Goal: Task Accomplishment & Management: Manage account settings

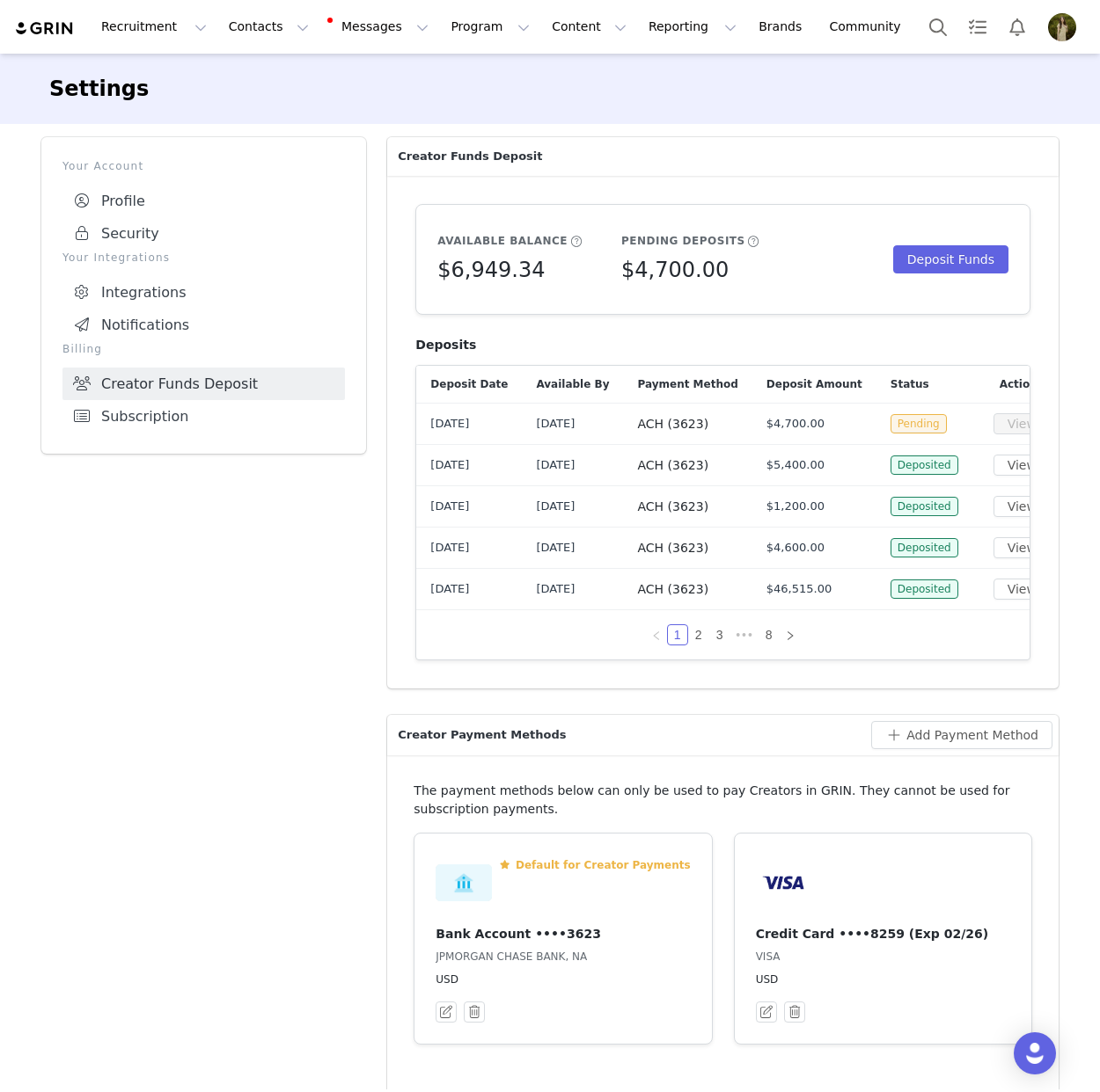
click at [35, 29] on img at bounding box center [45, 28] width 62 height 17
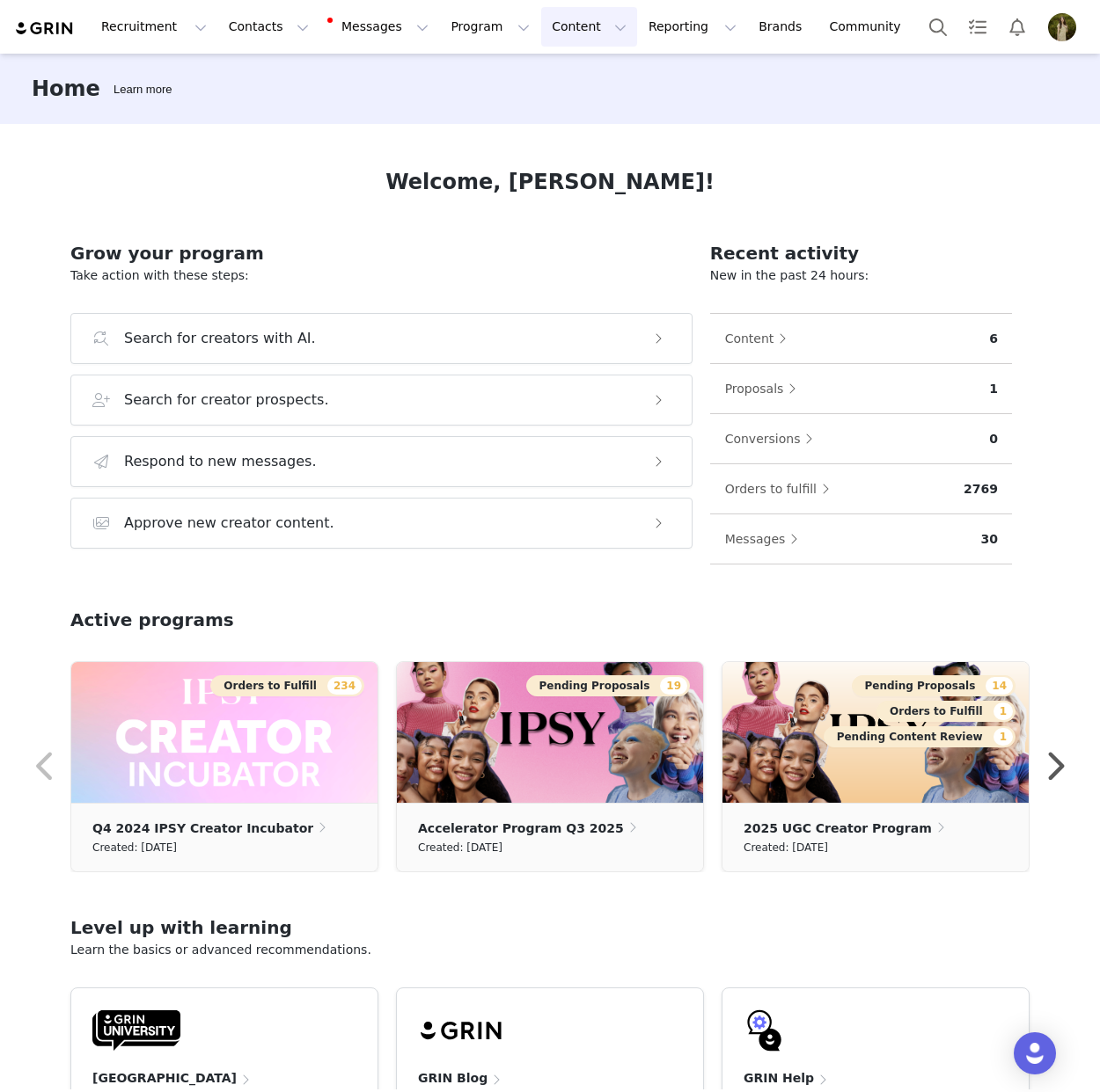
click at [541, 21] on button "Content Content" at bounding box center [588, 27] width 96 height 40
click at [446, 26] on button "Program Program" at bounding box center [490, 27] width 100 height 40
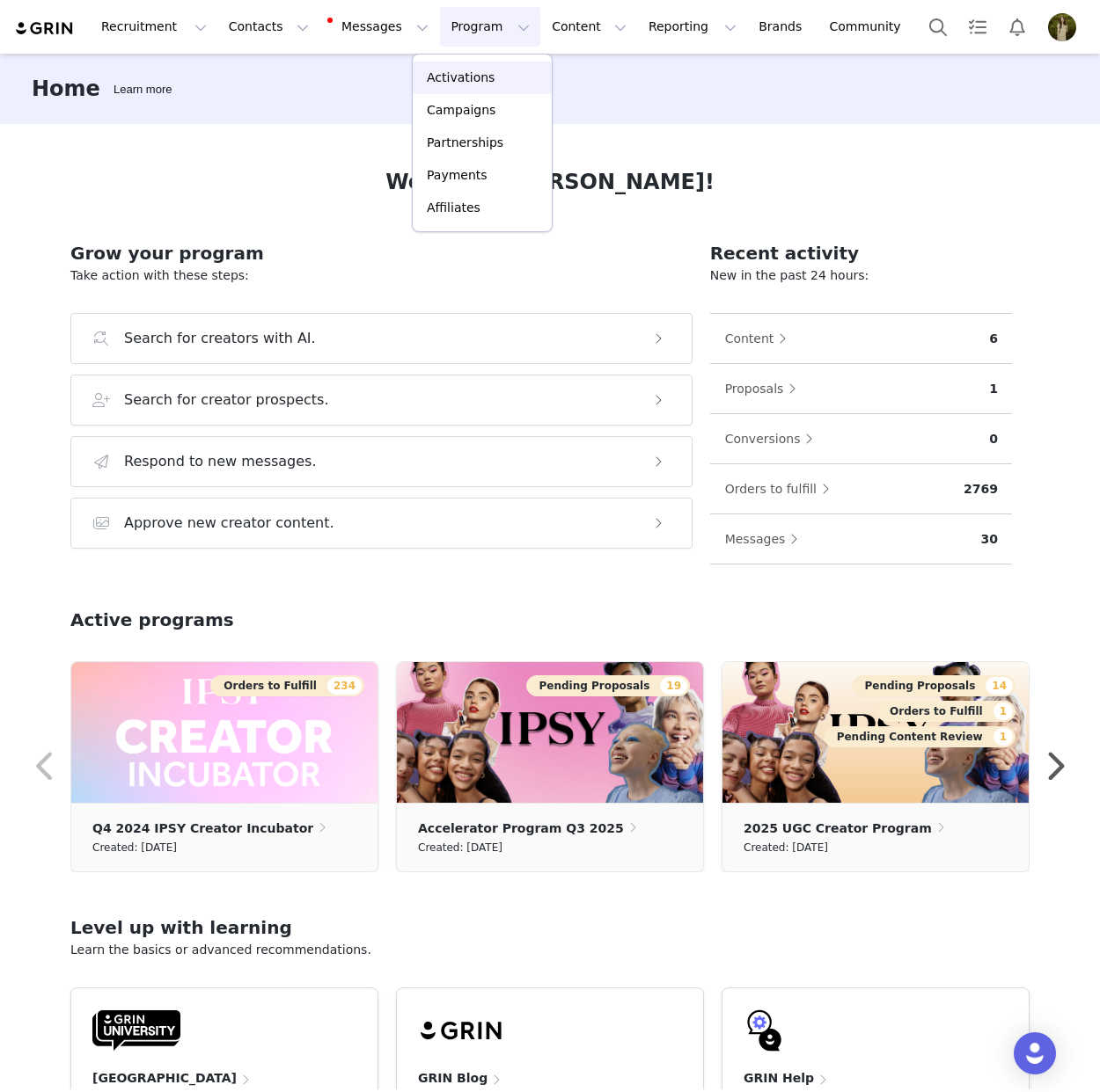
click at [473, 84] on p "Activations" at bounding box center [461, 78] width 68 height 18
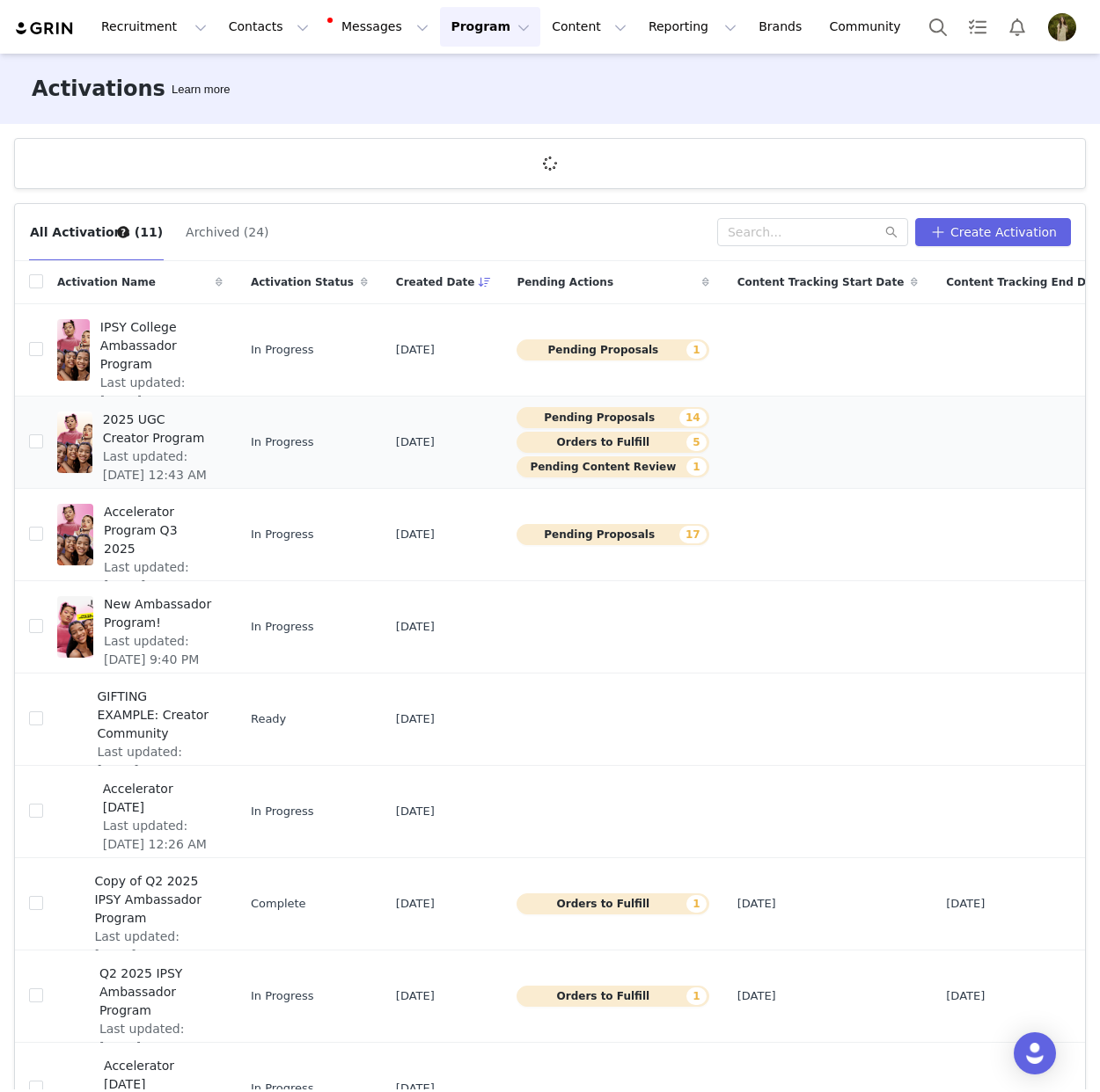
click at [170, 423] on span "2025 UGC Creator Program" at bounding box center [157, 429] width 109 height 37
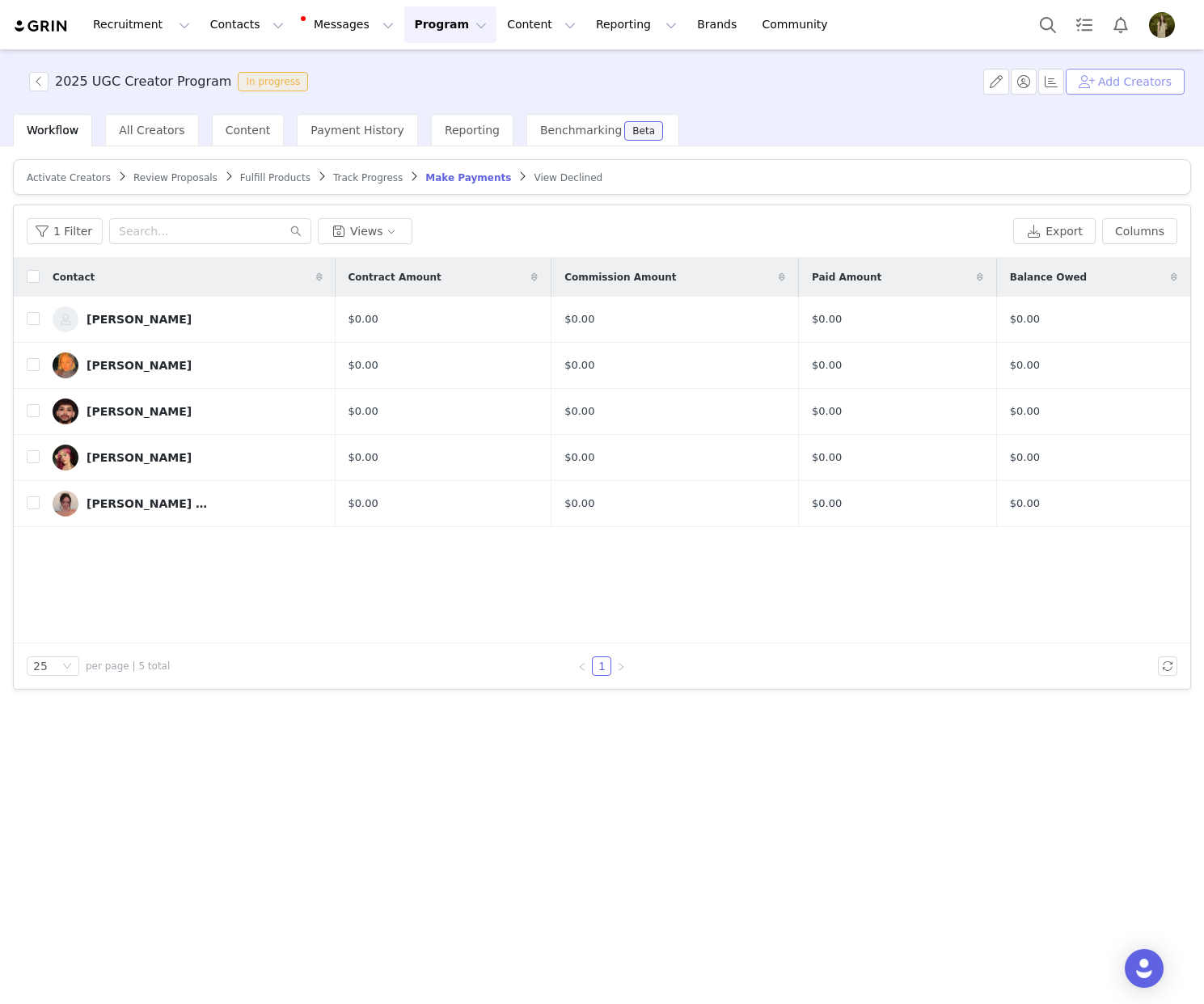
click at [1010, 85] on button "Add Creators" at bounding box center [1124, 82] width 118 height 26
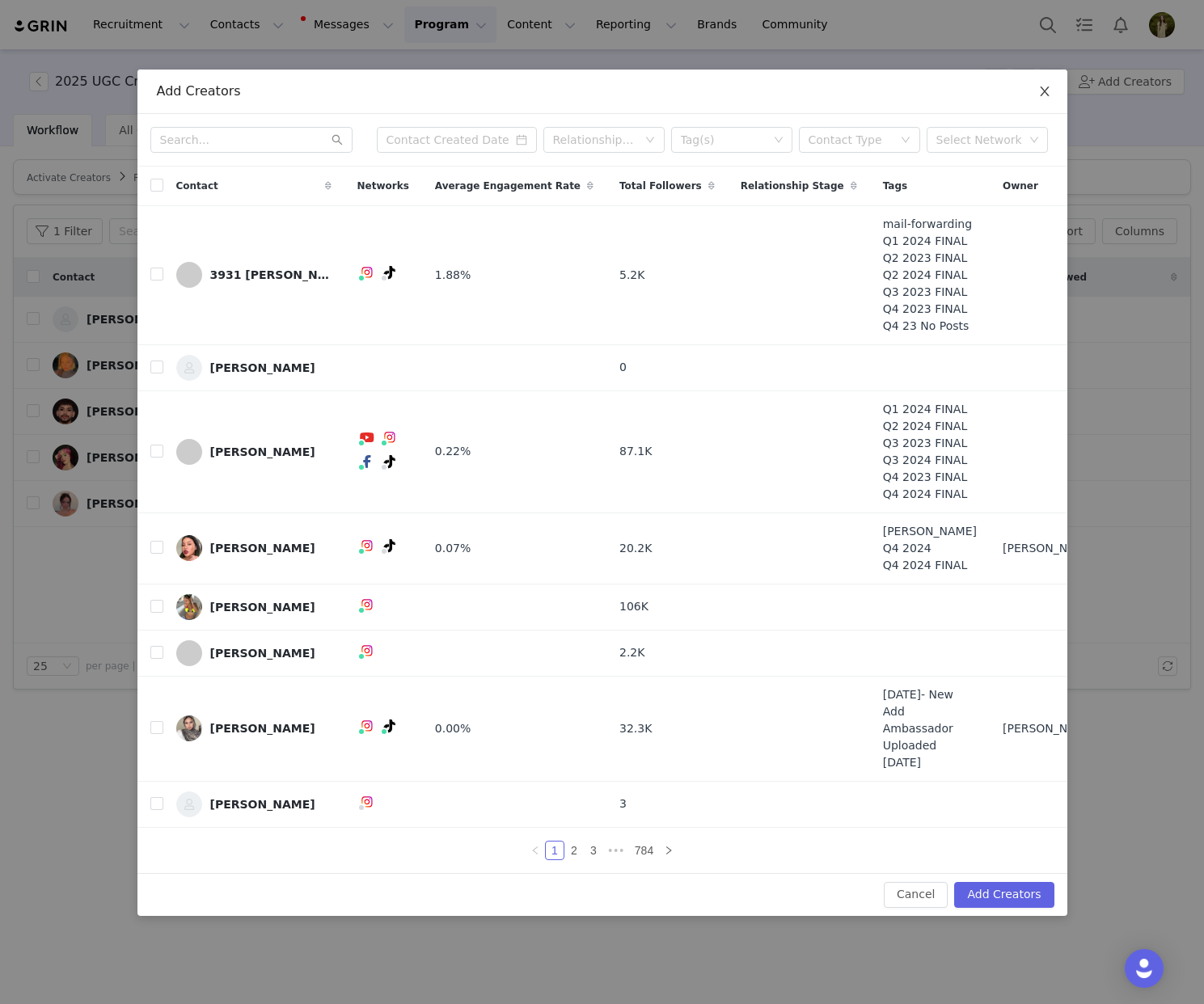
click at [1010, 96] on icon "icon: close" at bounding box center [1044, 91] width 9 height 10
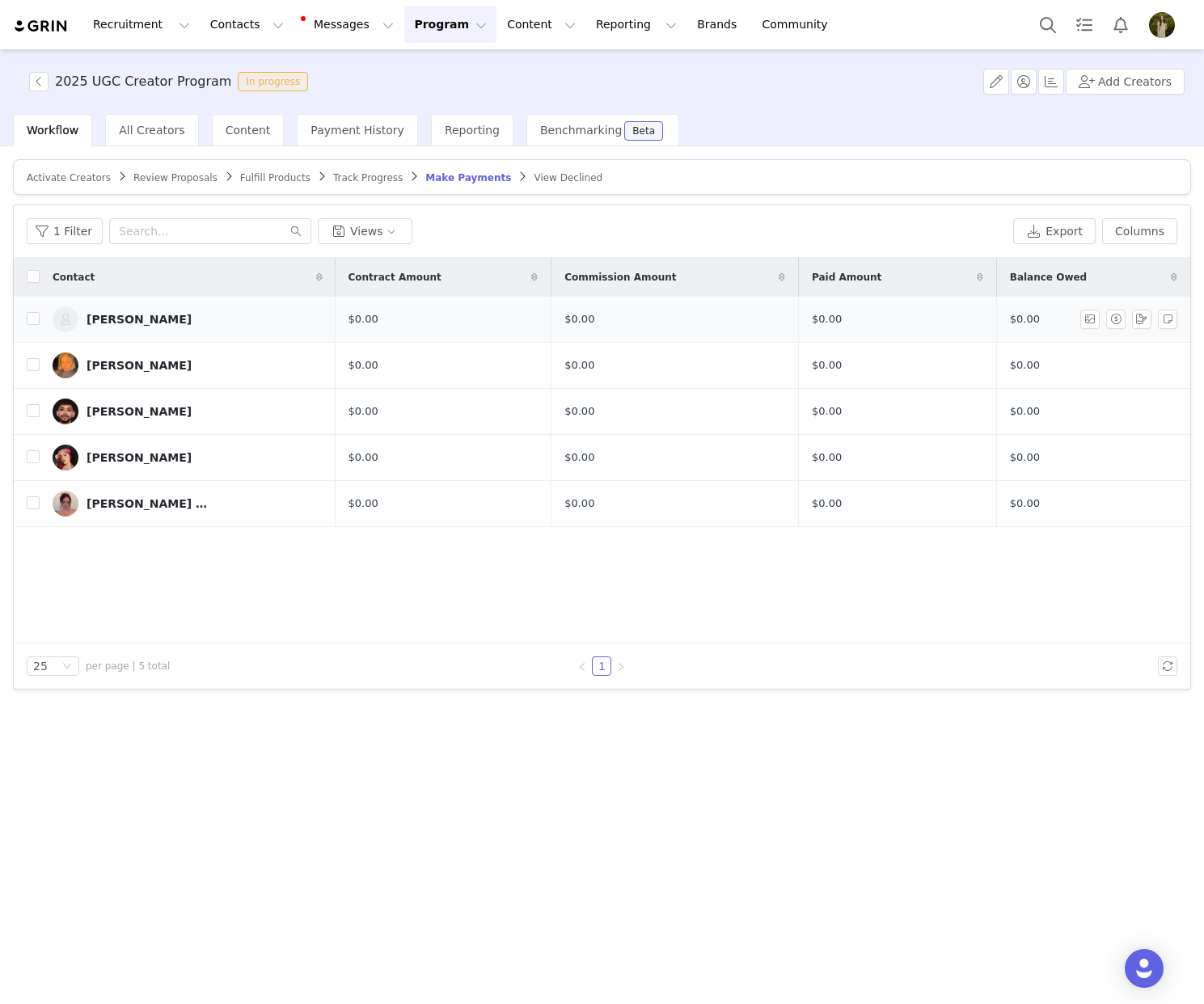
click at [565, 315] on div "$0.00" at bounding box center [675, 320] width 220 height 17
click at [812, 316] on span "$0.00" at bounding box center [827, 319] width 30 height 12
click at [1004, 85] on button "button" at bounding box center [996, 82] width 26 height 26
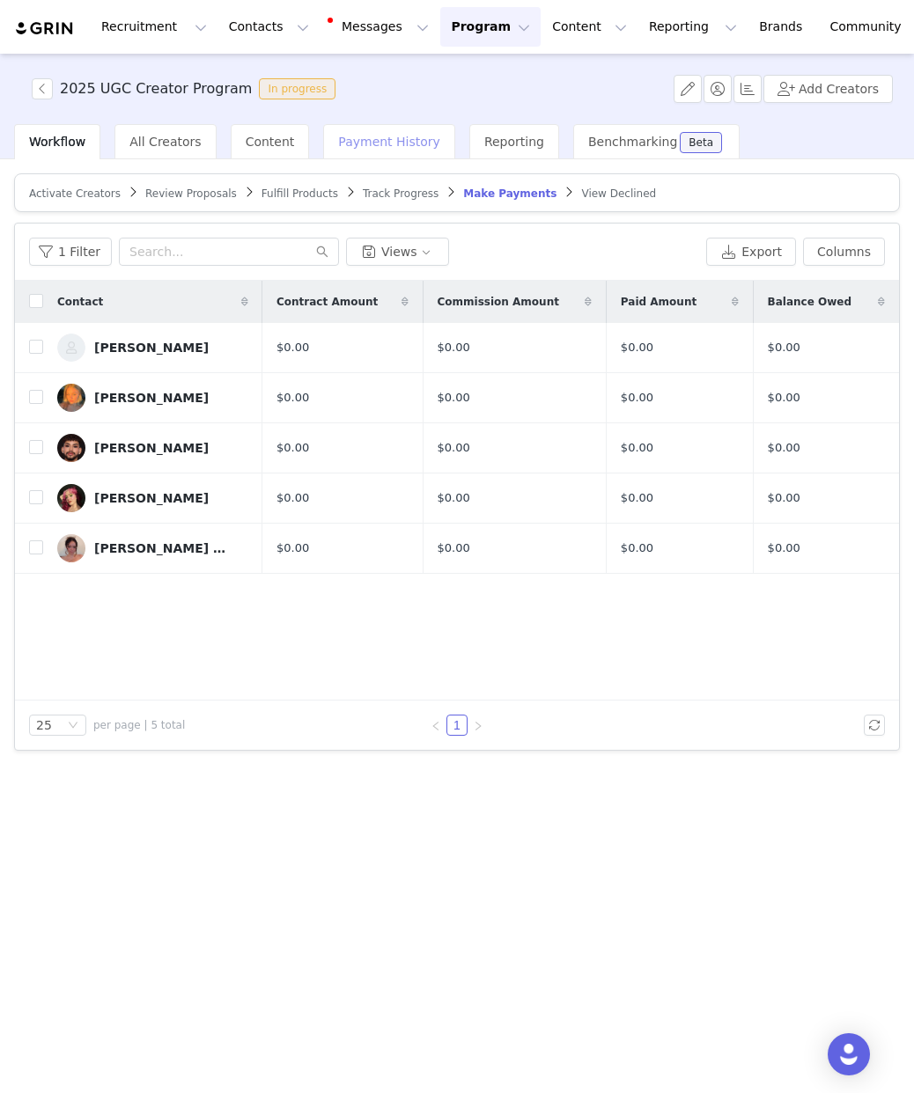
click at [381, 141] on span "Payment History" at bounding box center [389, 142] width 102 height 14
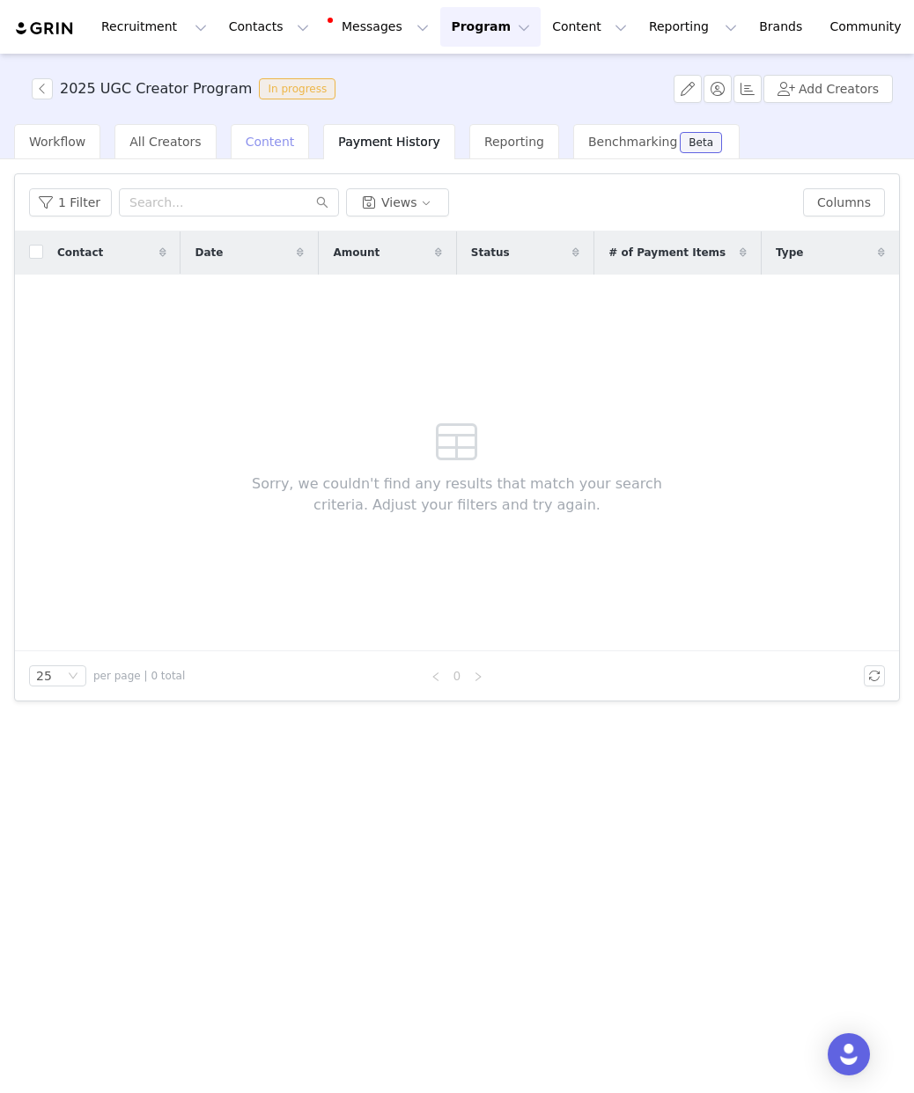
click at [253, 141] on span "Content" at bounding box center [270, 142] width 49 height 14
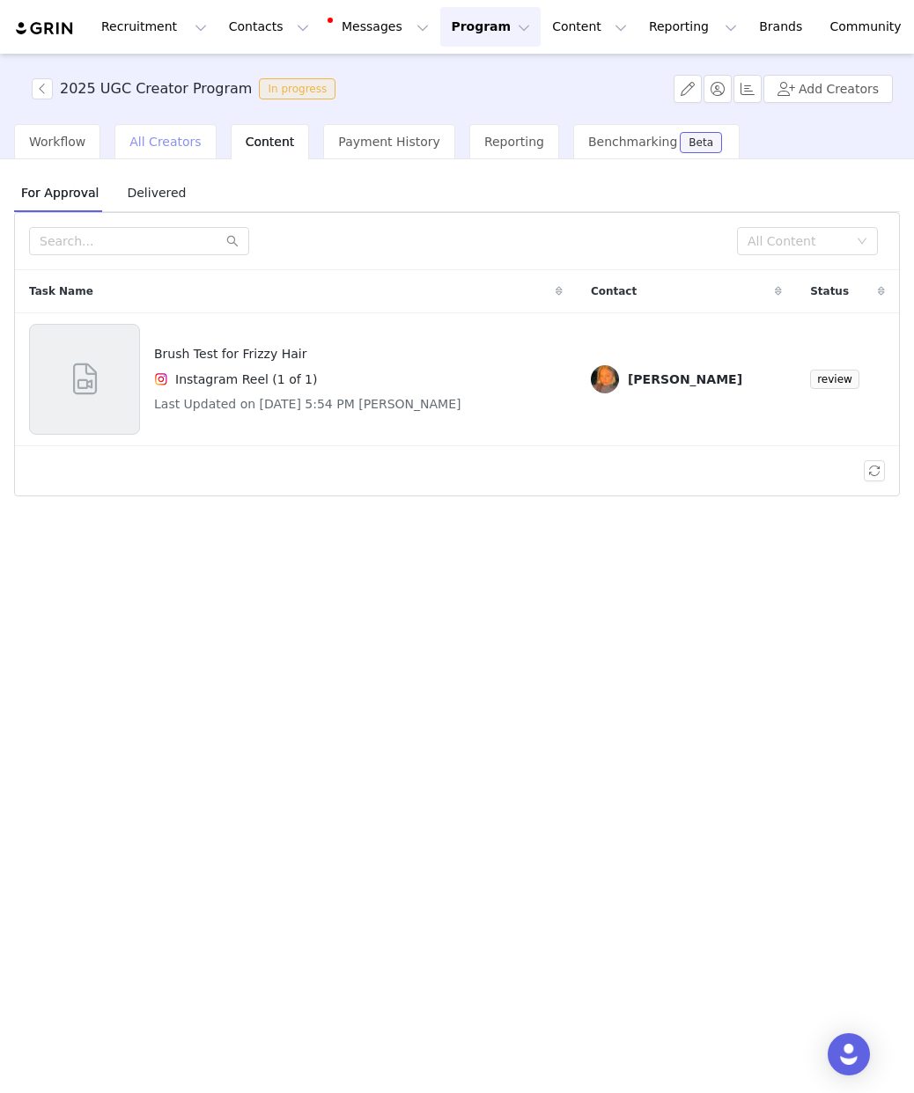
click at [154, 140] on span "All Creators" at bounding box center [164, 142] width 71 height 14
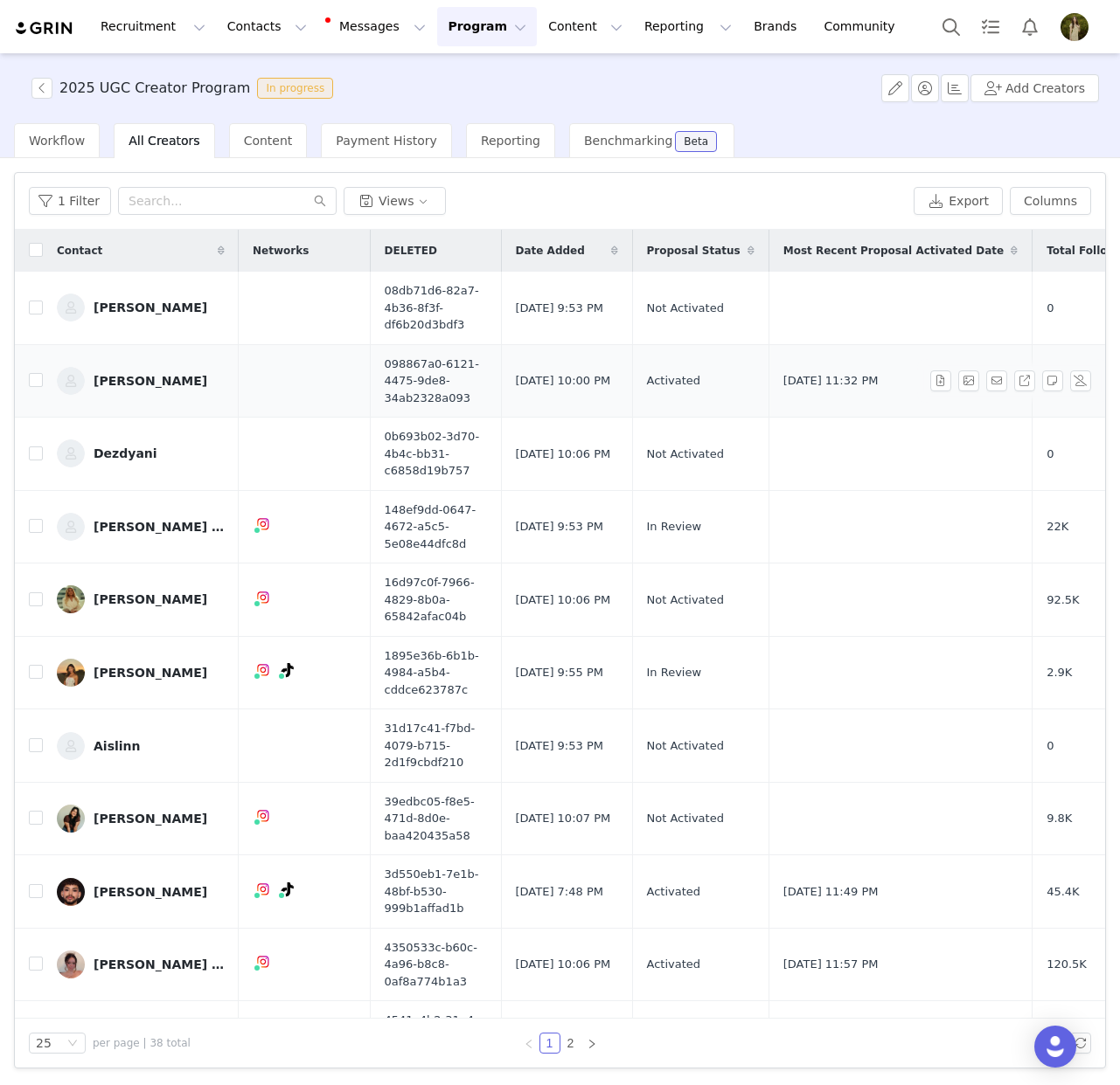
click at [113, 374] on div "[PERSON_NAME]" at bounding box center [150, 381] width 113 height 14
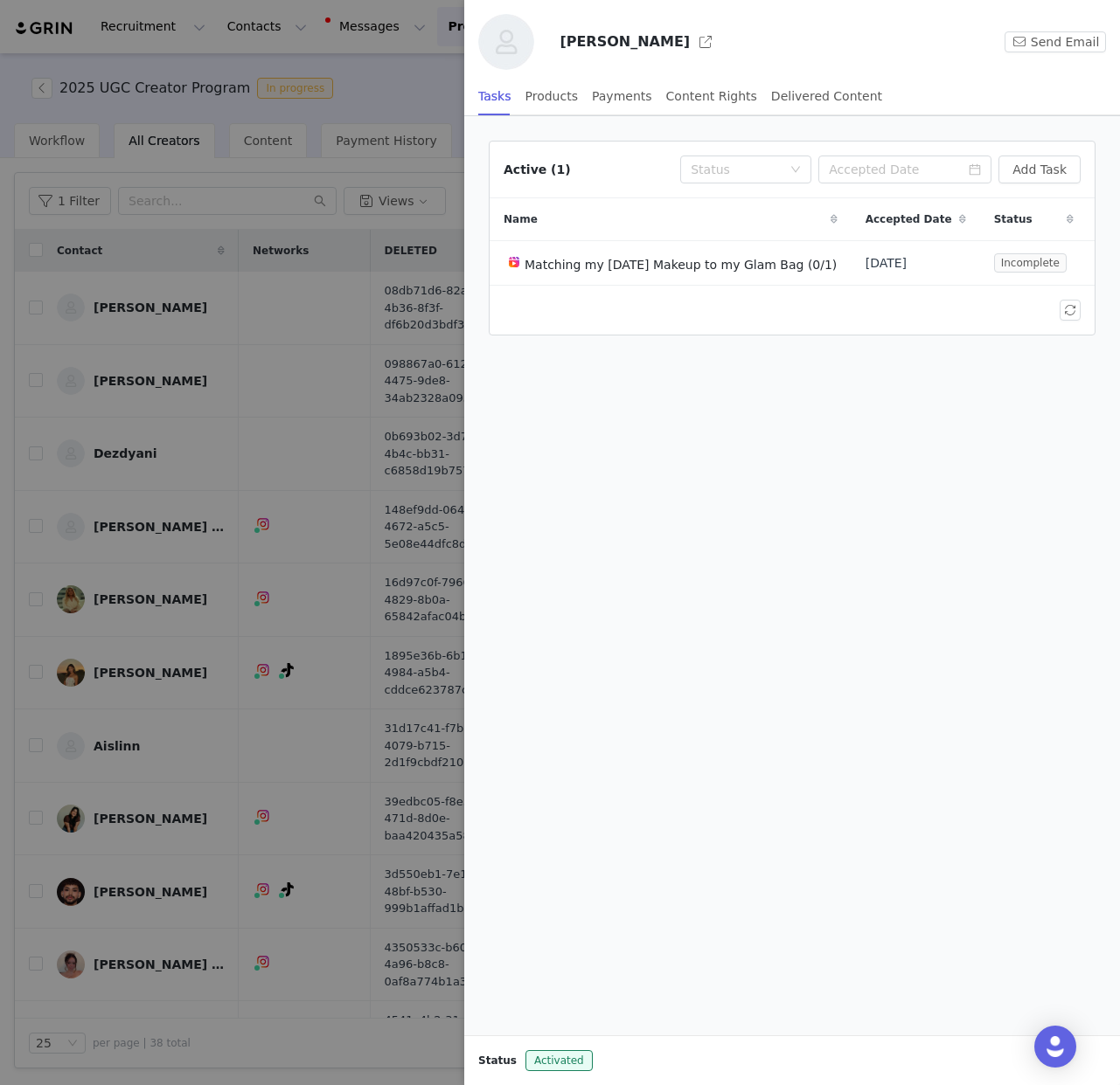
click at [363, 67] on div at bounding box center [560, 542] width 1120 height 1085
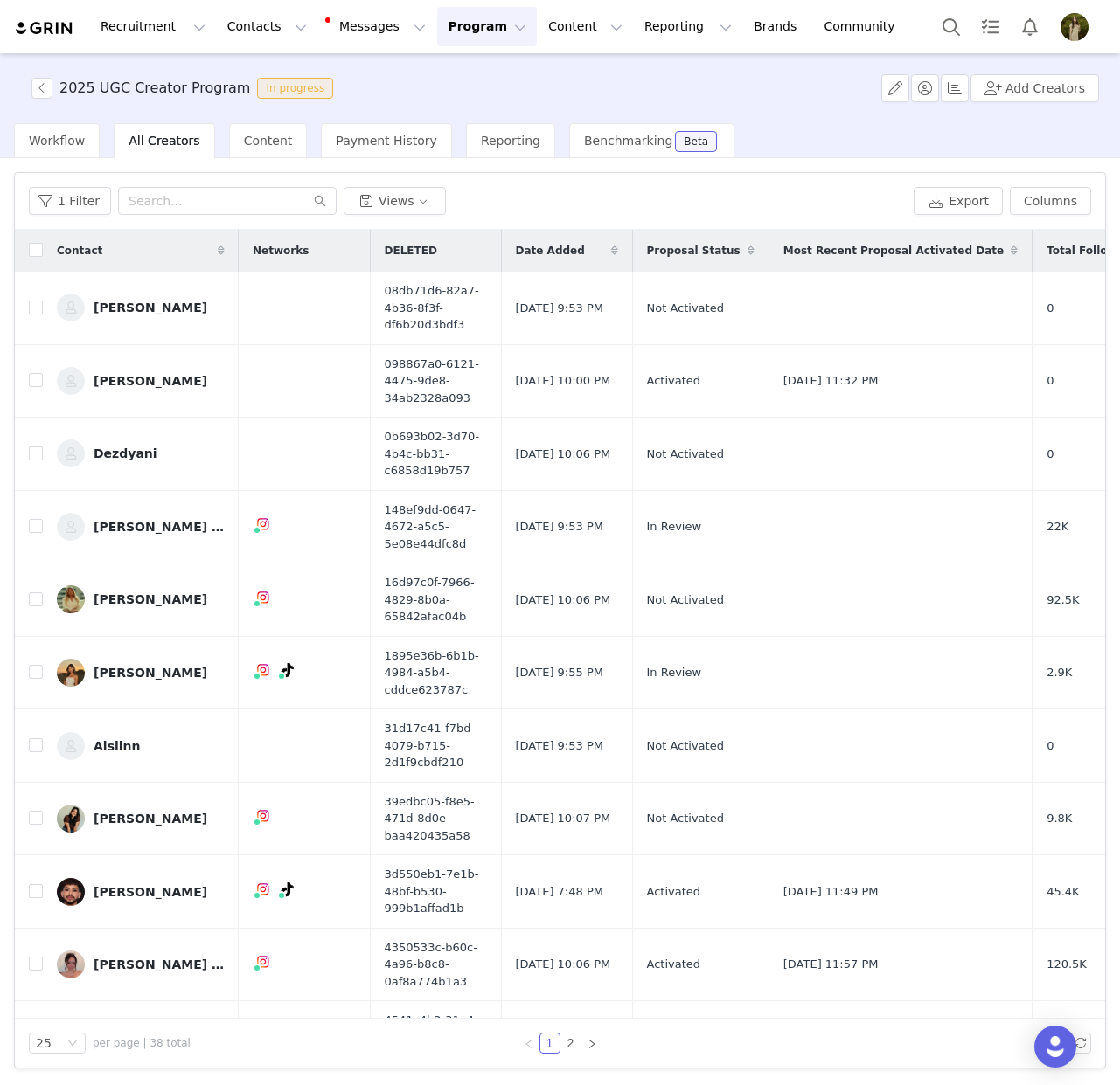
click at [849, 168] on div "Filters Filter Logic And Or Date Added ~ Proposal Status Select Owner Select Co…" at bounding box center [560, 619] width 1120 height 924
click at [1079, 34] on img "Profile" at bounding box center [1074, 27] width 28 height 28
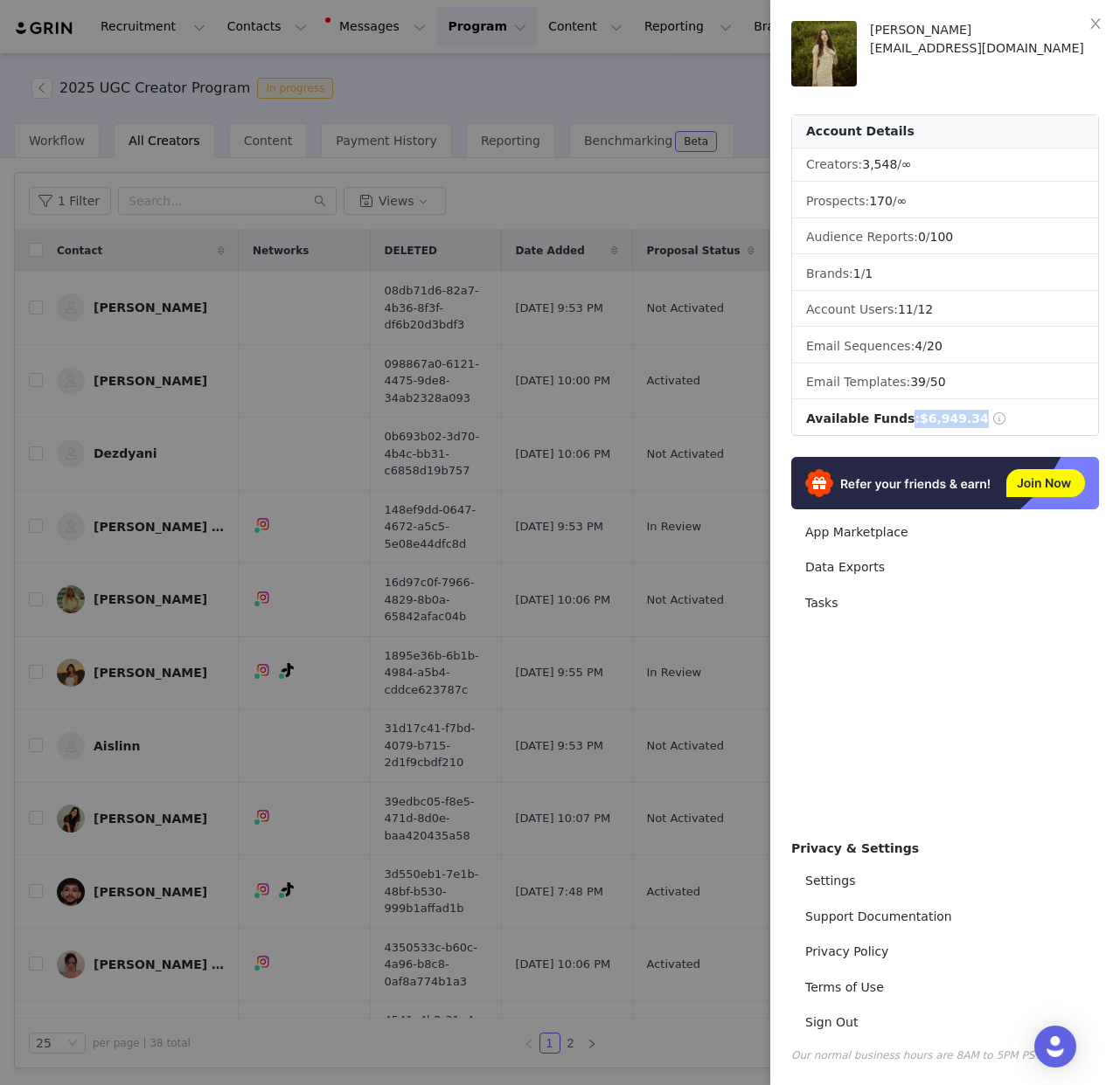
drag, startPoint x: 972, startPoint y: 418, endPoint x: 891, endPoint y: 424, distance: 81.2
click at [891, 424] on div "Available Funds: $6,949.34" at bounding box center [907, 419] width 201 height 18
click at [1092, 422] on li "Available Funds: $6,949.34" at bounding box center [945, 419] width 306 height 33
click at [1043, 413] on li "Available Funds: $6,949.34" at bounding box center [945, 419] width 306 height 33
drag, startPoint x: 969, startPoint y: 417, endPoint x: 885, endPoint y: 417, distance: 84.0
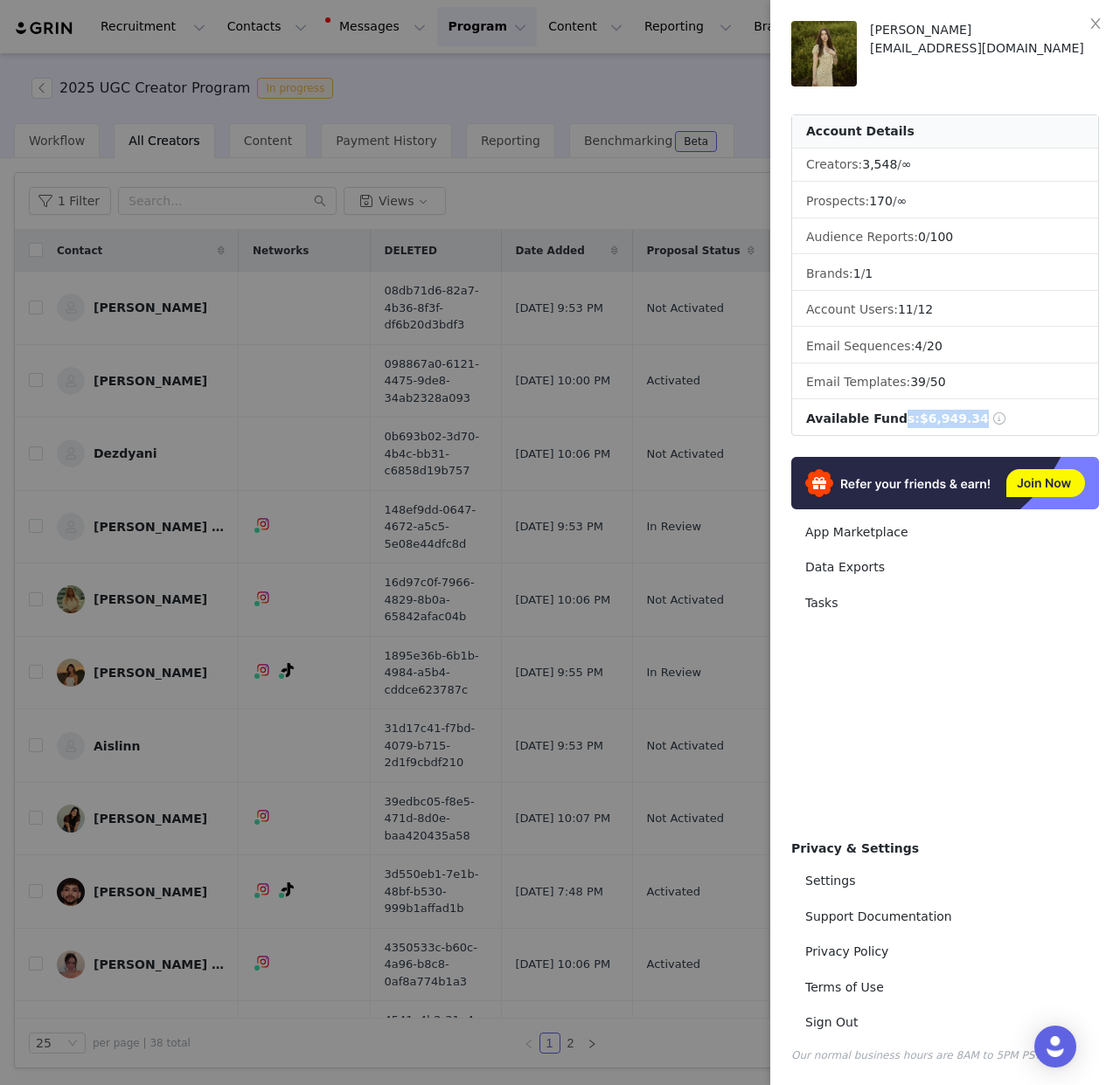
click at [882, 417] on div "Available Funds: $6,949.34" at bounding box center [907, 419] width 201 height 18
click at [1042, 420] on li "Available Funds: $6,949.34" at bounding box center [945, 419] width 306 height 33
drag, startPoint x: 1006, startPoint y: 413, endPoint x: 908, endPoint y: 423, distance: 98.5
click at [908, 423] on li "Available Funds: $6,949.34" at bounding box center [945, 419] width 306 height 33
click at [1092, 434] on li "Available Funds: $6,949.34" at bounding box center [945, 419] width 306 height 33
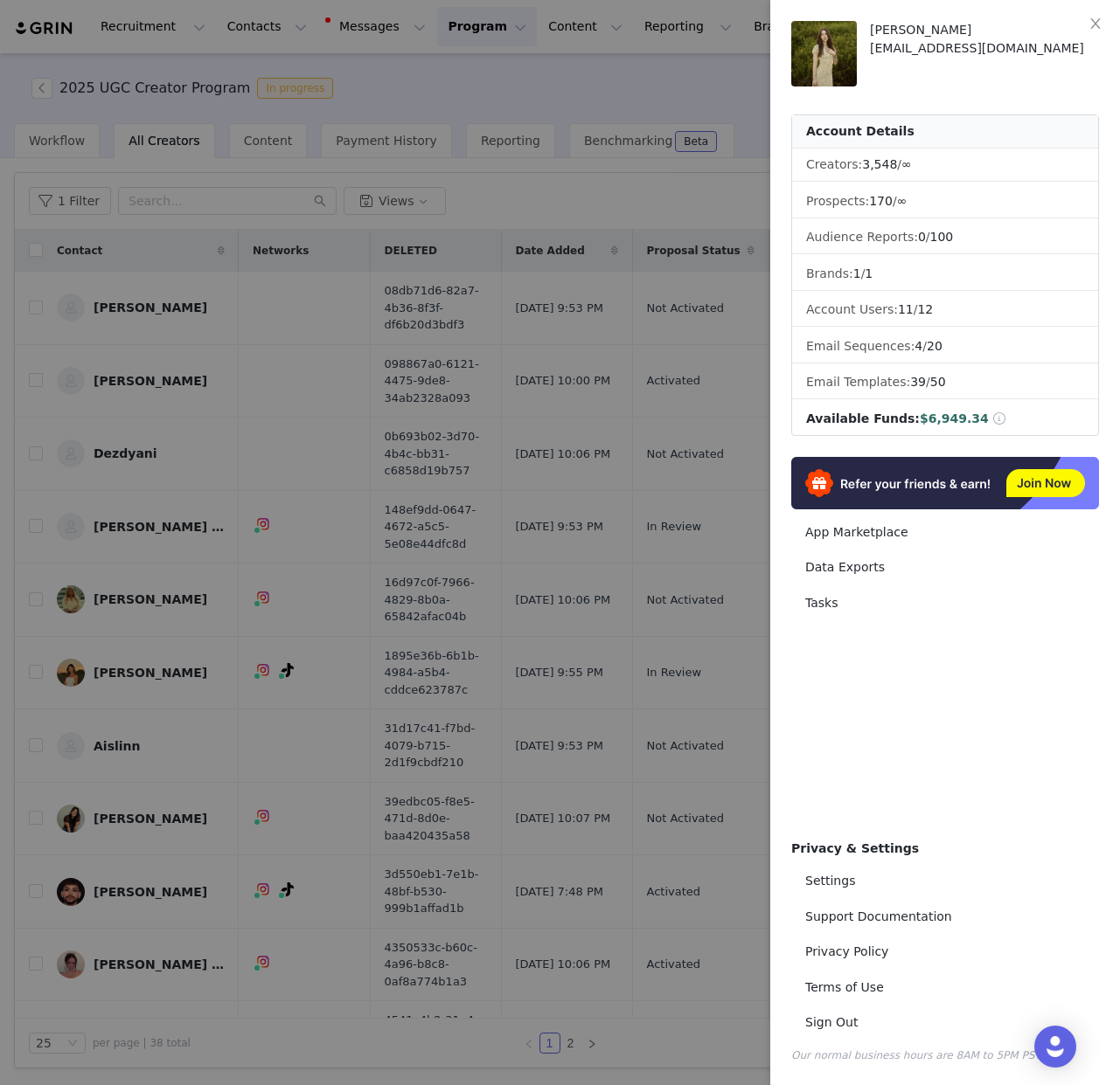
click at [1092, 383] on div "[PERSON_NAME] [EMAIL_ADDRESS][DOMAIN_NAME] Account Details Creators: 3,548 / ∞ …" at bounding box center [945, 542] width 350 height 1085
click at [707, 185] on div at bounding box center [560, 542] width 1120 height 1085
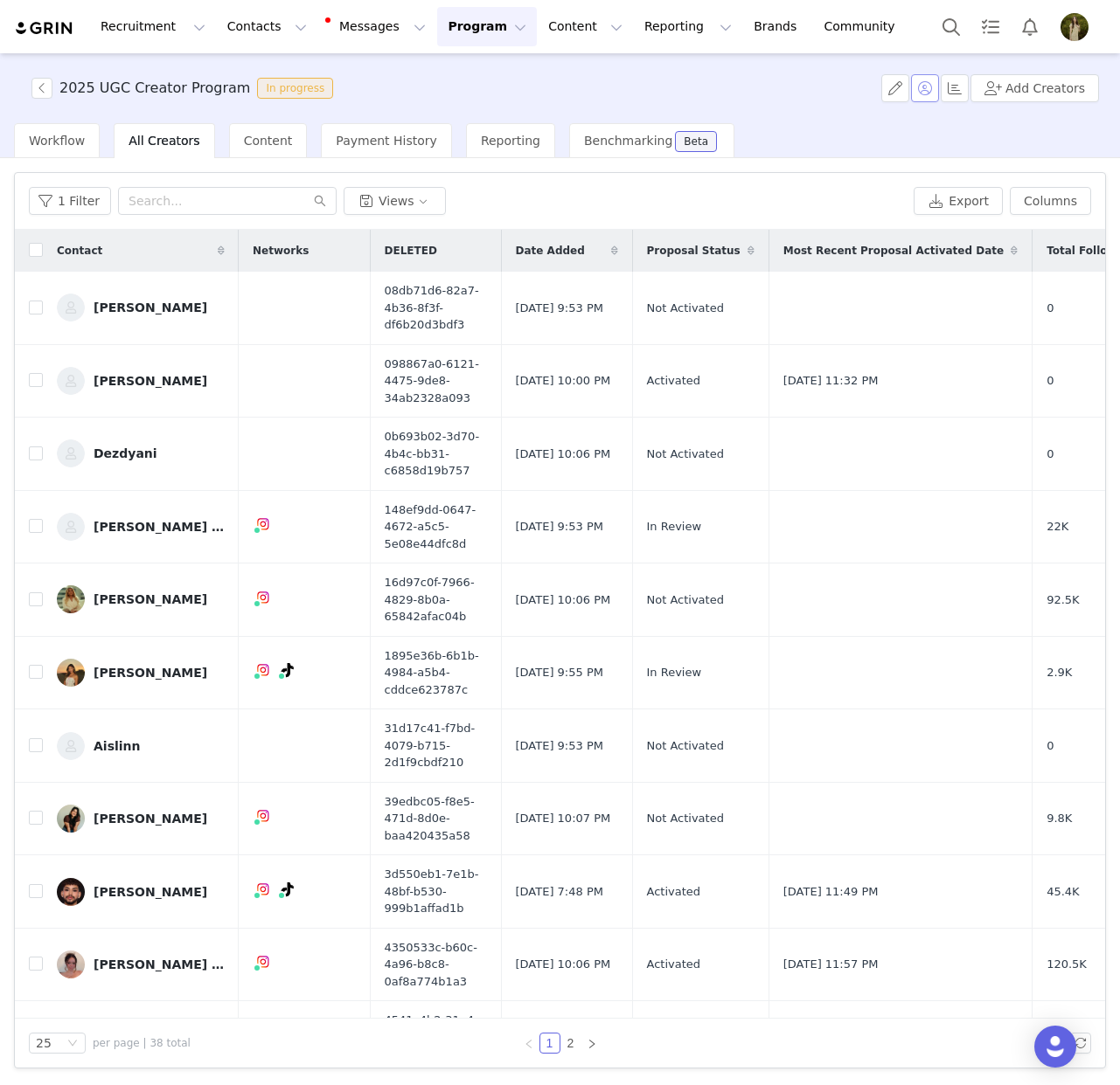
click at [925, 84] on button "button" at bounding box center [924, 88] width 28 height 28
click at [603, 191] on div "1 Filter Views" at bounding box center [468, 201] width 878 height 28
click at [369, 147] on span "Payment History" at bounding box center [386, 141] width 101 height 14
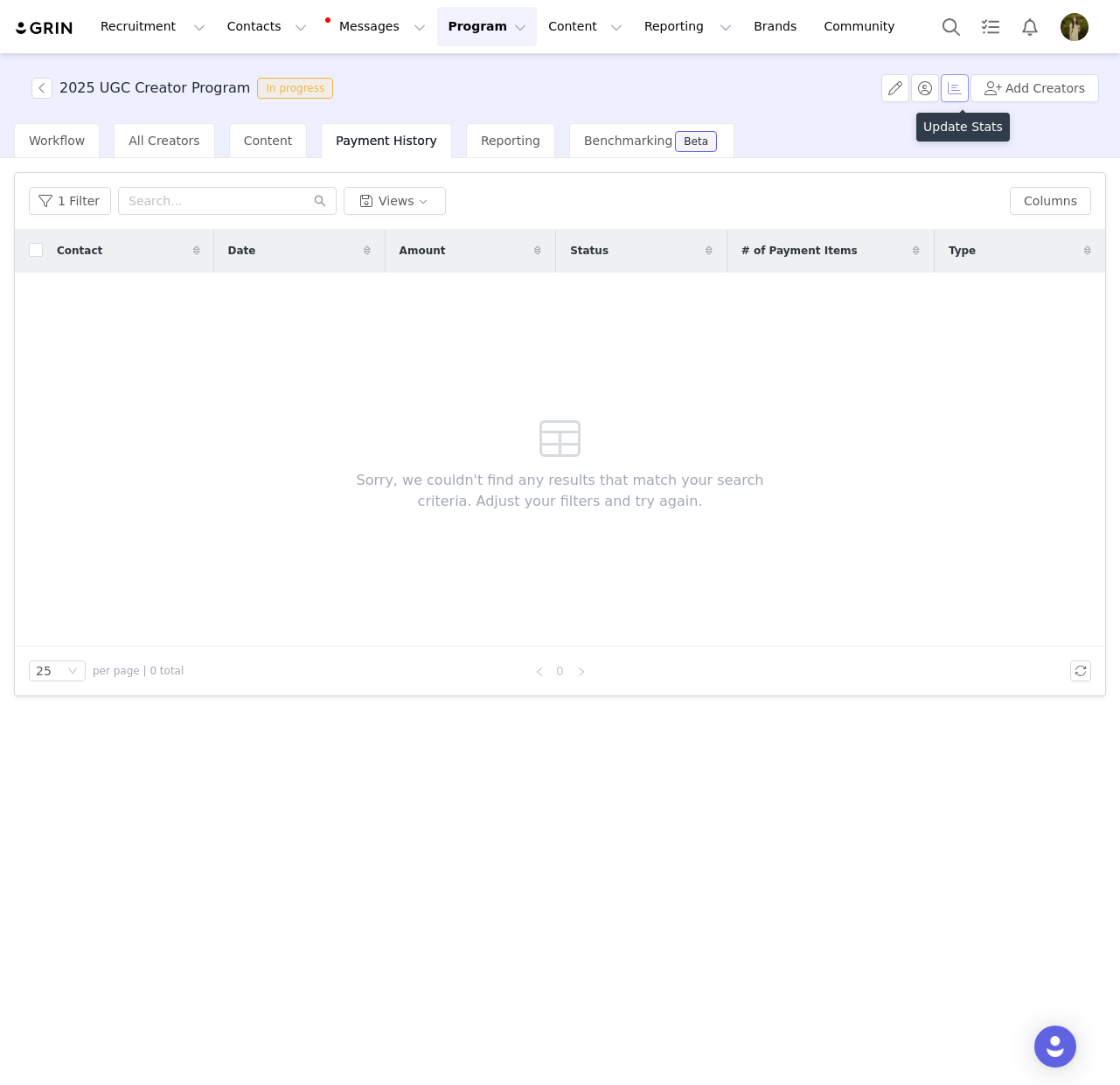
click at [958, 92] on button "button" at bounding box center [954, 88] width 28 height 28
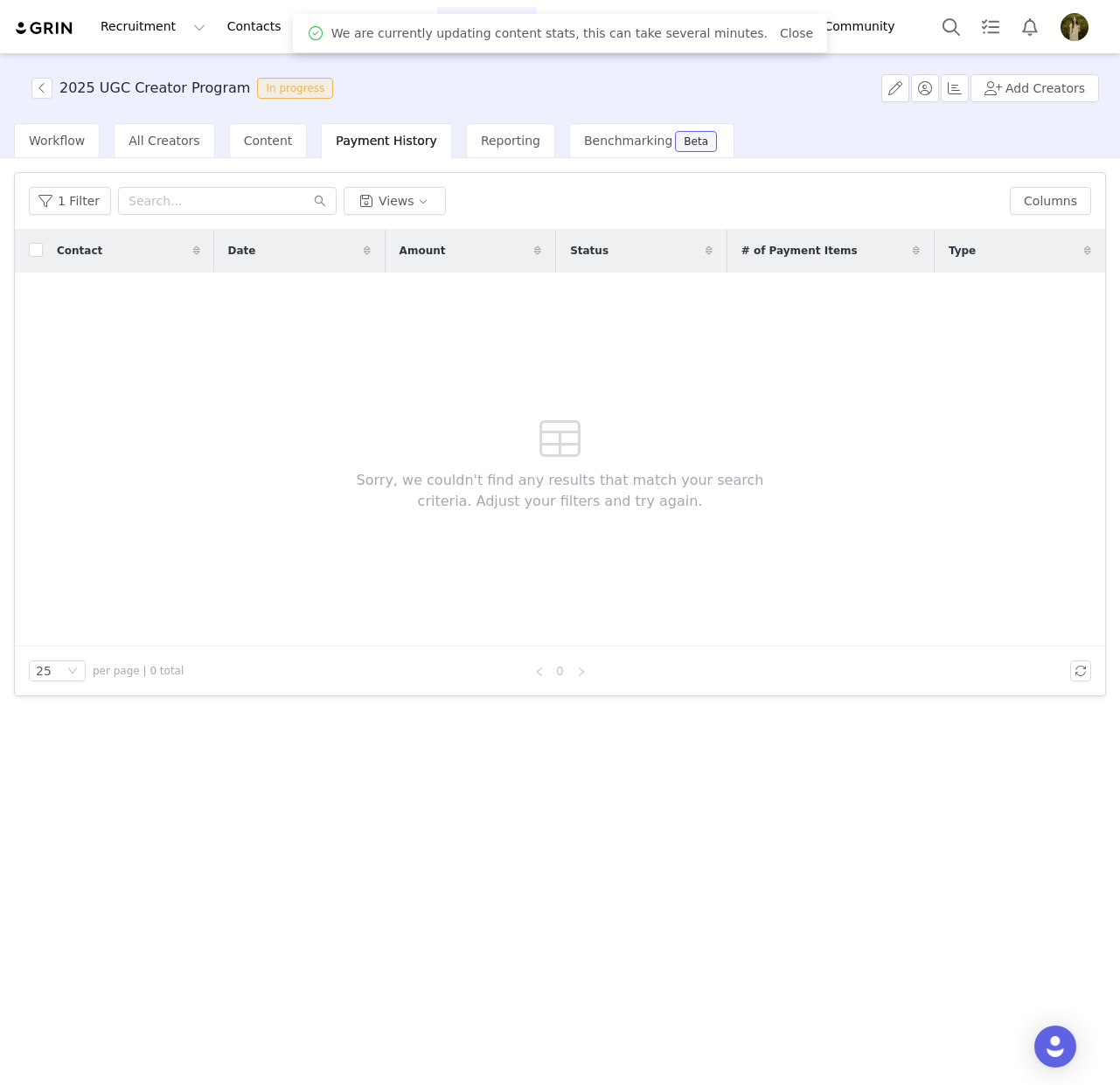
click at [811, 111] on div "2025 UGC Creator Program In progress Add Creators Filter by Owner Select Owner" at bounding box center [560, 88] width 1120 height 69
click at [780, 36] on link "Close" at bounding box center [795, 33] width 33 height 14
